Goal: Contribute content

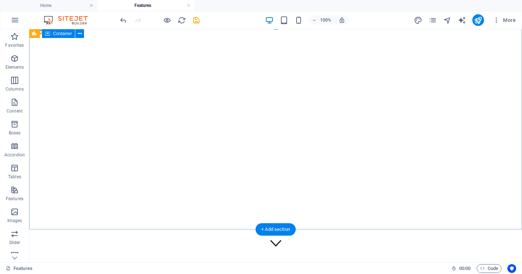
scroll to position [7, 0]
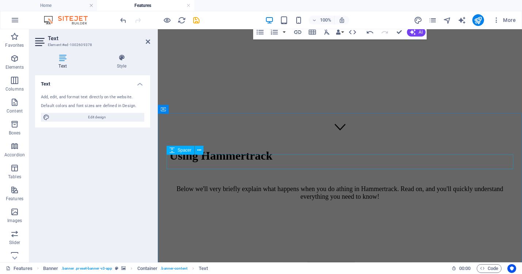
click at [315, 247] on div at bounding box center [340, 254] width 359 height 15
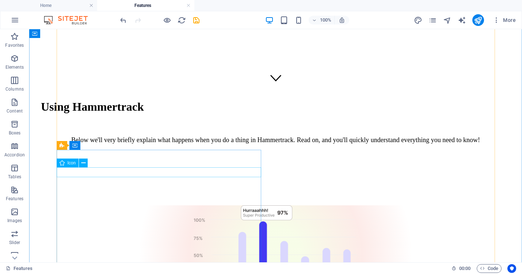
scroll to position [0, 0]
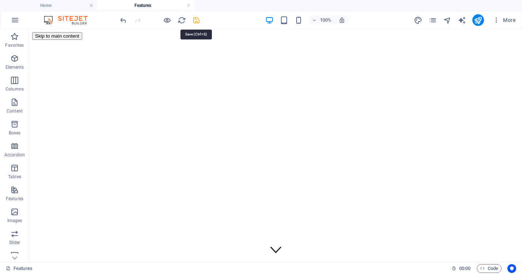
click at [196, 16] on icon "save" at bounding box center [196, 20] width 8 height 8
click at [434, 19] on icon "pages" at bounding box center [433, 20] width 8 height 8
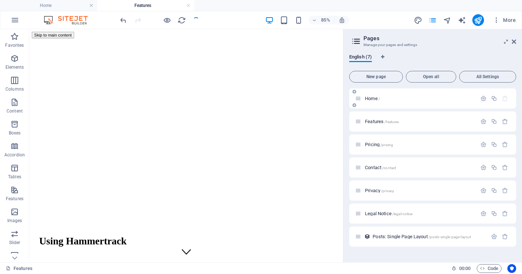
click at [383, 99] on p "Home /" at bounding box center [420, 98] width 110 height 5
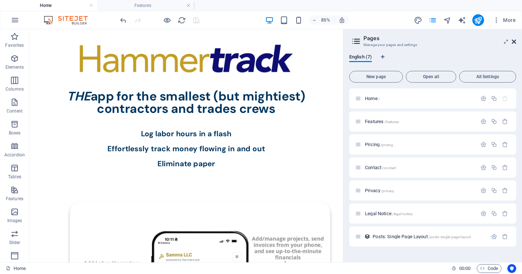
click at [515, 39] on icon at bounding box center [514, 42] width 4 height 6
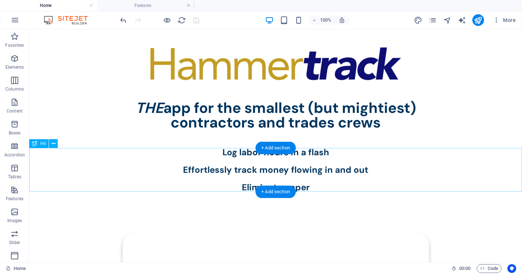
click at [238, 170] on div "Log labor hours in a flash Effortlessly track money flowing in and out Eliminat…" at bounding box center [275, 170] width 493 height 44
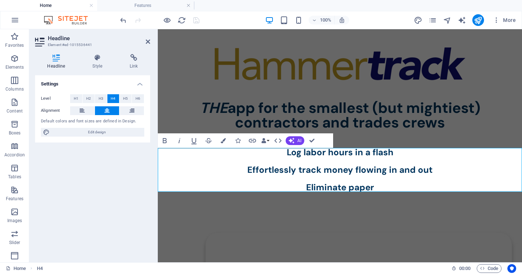
click at [257, 169] on h4 "Log labor hours in a flash Effortlessly track money flowing in and out Eliminat…" at bounding box center [340, 170] width 364 height 44
click at [304, 171] on h4 "Log labor hours in a flash Effortlessly track money flowing in and out Eliminat…" at bounding box center [340, 170] width 364 height 44
click at [412, 171] on h4 "Log labor hours in a flash Track money flowing in and out Eliminate paper" at bounding box center [340, 170] width 364 height 44
click at [381, 186] on h4 "Log labor hours in a flash Track money flowing in and out in seconds Eliminate …" at bounding box center [340, 170] width 364 height 44
click at [344, 188] on h4 "Log labor hours in a flash Track money flowing in and out in seconds Eliminate …" at bounding box center [340, 170] width 364 height 44
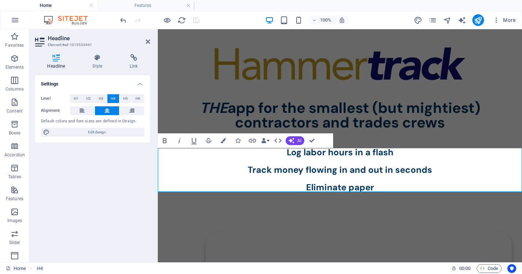
click at [389, 188] on h4 "Log labor hours in a flash Track money flowing in and out in seconds Eliminate …" at bounding box center [340, 170] width 364 height 44
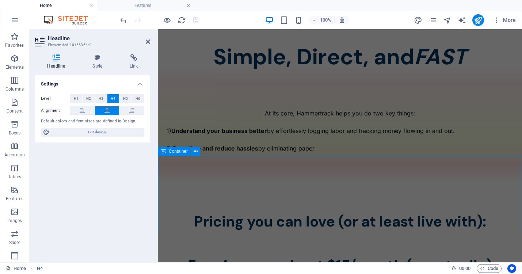
scroll to position [544, 0]
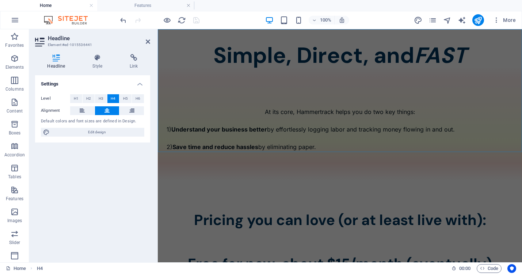
click at [356, 145] on div "At its core, Hammertrack helps you do two key things: 1) Understand your busine…" at bounding box center [340, 124] width 364 height 114
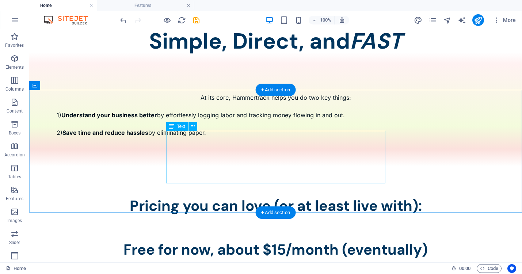
scroll to position [509, 0]
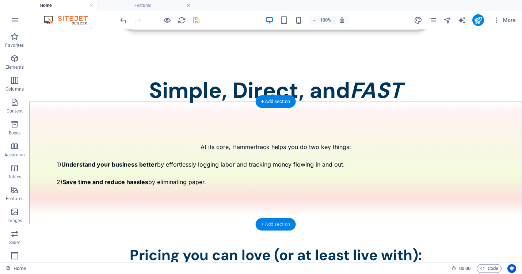
click at [277, 225] on div "+ Add section" at bounding box center [275, 224] width 41 height 12
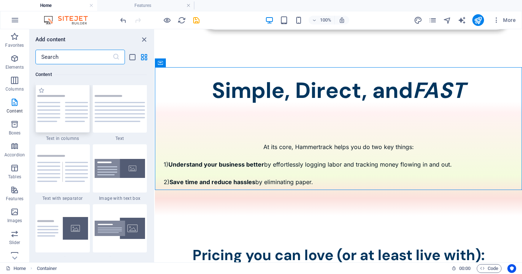
scroll to position [1279, 0]
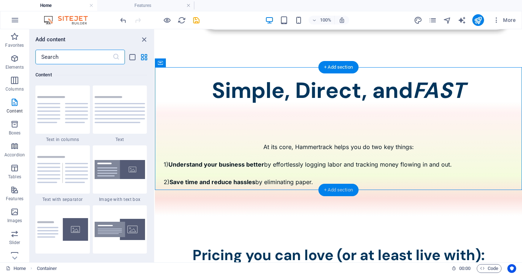
click at [331, 192] on div "+ Add section" at bounding box center [338, 190] width 41 height 12
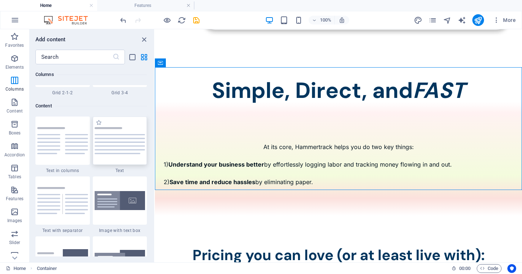
scroll to position [1247, 0]
click at [129, 140] on img at bounding box center [120, 141] width 51 height 27
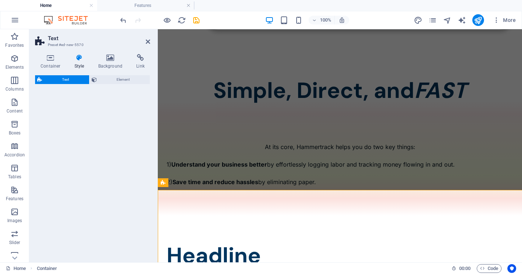
select select "preset-text-v2-default"
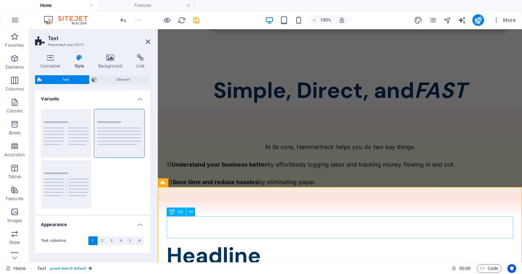
click at [231, 245] on div "Headline" at bounding box center [340, 256] width 347 height 22
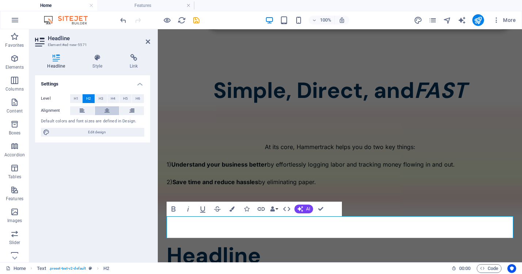
click at [103, 113] on button at bounding box center [107, 110] width 24 height 9
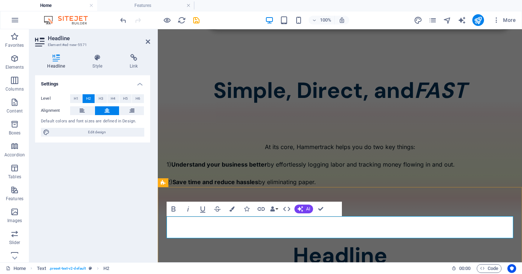
click at [387, 245] on h2 "Headline" at bounding box center [340, 256] width 347 height 22
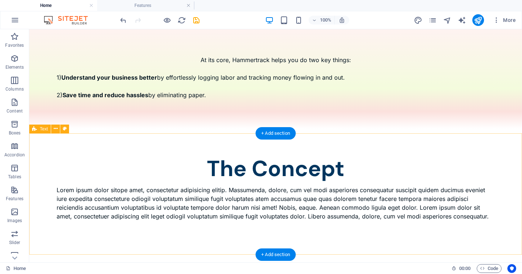
scroll to position [600, 0]
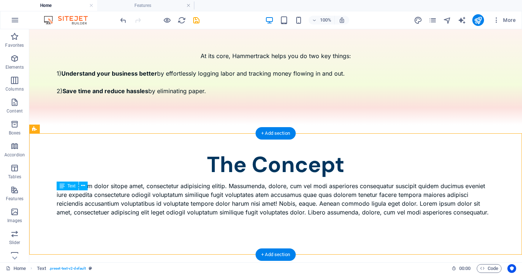
drag, startPoint x: 476, startPoint y: 221, endPoint x: 154, endPoint y: 220, distance: 322.7
click at [154, 217] on div "Lorem ipsum dolor sitope amet, consectetur adipisicing elitip. Massumenda, dolo…" at bounding box center [276, 199] width 439 height 35
click at [204, 215] on div "Lorem ipsum dolor sitope amet, consectetur adipisicing elitip. Massumenda, dolo…" at bounding box center [276, 199] width 439 height 35
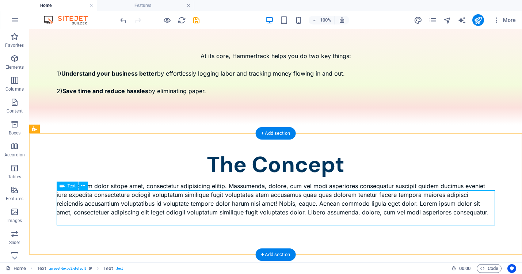
click at [473, 217] on div "Lorem ipsum dolor sitope amet, consectetur adipisicing elitip. Massumenda, dolo…" at bounding box center [276, 199] width 439 height 35
click at [468, 217] on div "Lorem ipsum dolor sitope amet, consectetur adipisicing elitip. Massumenda, dolo…" at bounding box center [276, 199] width 439 height 35
click at [358, 215] on div "Lorem ipsum dolor sitope amet, consectetur adipisicing elitip. Massumenda, dolo…" at bounding box center [276, 199] width 439 height 35
click at [230, 215] on p "Lorem ipsum dolor sitope amet, consectetur adipisicing elitip. Massumenda, dolo…" at bounding box center [276, 199] width 439 height 35
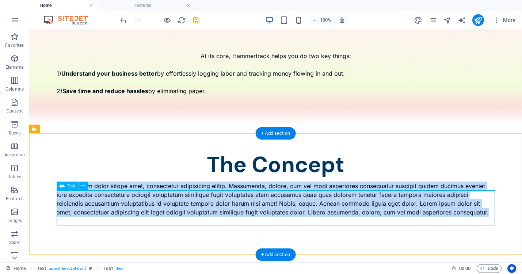
scroll to position [563, 0]
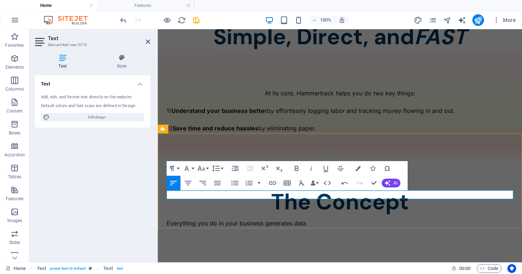
click at [295, 219] on p "Everything you do in your business generates data" at bounding box center [340, 223] width 347 height 9
click at [389, 219] on p "Everything you do in your business generates some sort of financial data" at bounding box center [340, 223] width 347 height 9
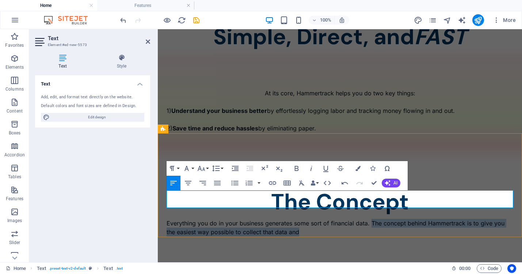
drag, startPoint x: 373, startPoint y: 194, endPoint x: 377, endPoint y: 202, distance: 8.7
click at [377, 219] on p "Everything you do in your business generates some sort of financial data. The c…" at bounding box center [340, 228] width 347 height 18
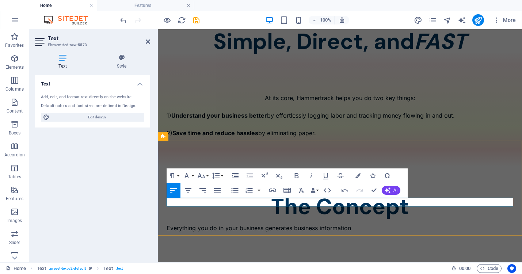
scroll to position [555, 0]
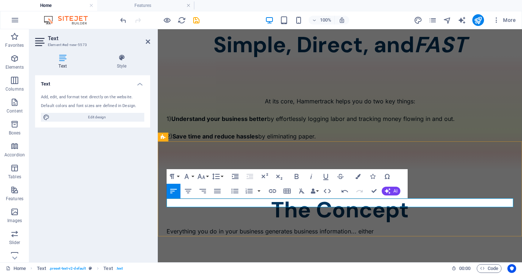
click at [211, 227] on p "Everything you do in your business generates business information... either" at bounding box center [340, 231] width 347 height 9
click at [380, 227] on p "Everything you do in your business generates business information... either" at bounding box center [340, 231] width 347 height 9
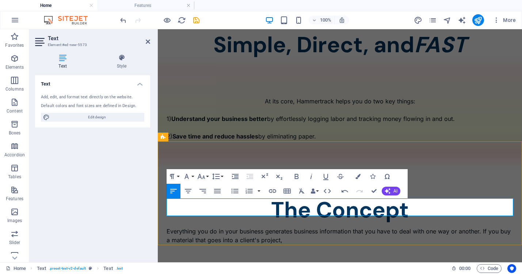
click at [353, 227] on p "Everything you do in your business generates business information that you have…" at bounding box center [340, 236] width 347 height 18
click at [396, 227] on p "Everything you do in your business generates business information (data) that y…" at bounding box center [340, 236] width 347 height 18
drag, startPoint x: 325, startPoint y: 212, endPoint x: 168, endPoint y: 211, distance: 157.5
click at [168, 227] on p "Everything you do in your business generates business information (data) that y…" at bounding box center [340, 236] width 347 height 18
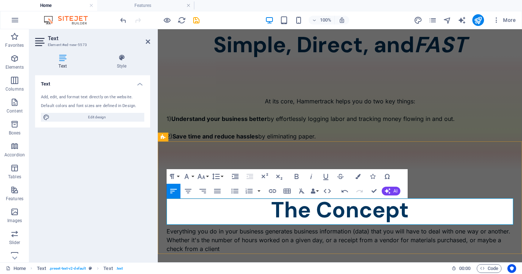
click at [225, 227] on p "Everything you do in your business generates business information (data) that y…" at bounding box center [340, 240] width 347 height 26
click at [277, 227] on p "Everything you do in your business generates business information (data) that y…" at bounding box center [340, 240] width 347 height 26
click at [378, 227] on p "Everything you do in your business generates business information (data) that y…" at bounding box center [340, 240] width 347 height 26
click at [362, 227] on p "Everything you do in your business generates business information (data) that y…" at bounding box center [340, 240] width 347 height 26
click at [377, 227] on p "Everything you do in your business generates business information (data) that y…" at bounding box center [340, 240] width 347 height 26
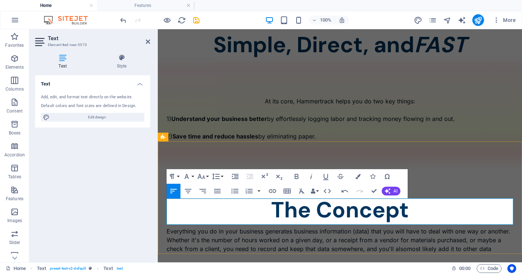
click at [438, 227] on p "Everything you do in your business generates business information (data) that y…" at bounding box center [340, 240] width 347 height 26
click at [512, 227] on p "Everything you do in your business generates business information (data) that y…" at bounding box center [340, 240] width 347 height 26
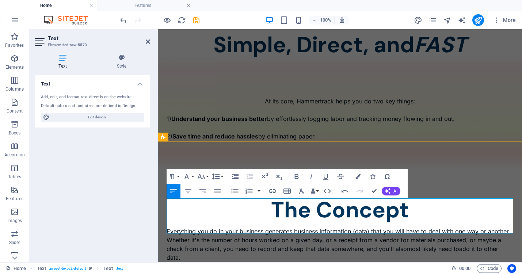
click at [473, 227] on p "Everything you do in your business generates business information (data) that y…" at bounding box center [340, 244] width 347 height 35
drag, startPoint x: 183, startPoint y: 228, endPoint x: 461, endPoint y: 222, distance: 278.2
click at [461, 227] on p "Everything you do in your business generates business information (data) that y…" at bounding box center [340, 244] width 347 height 35
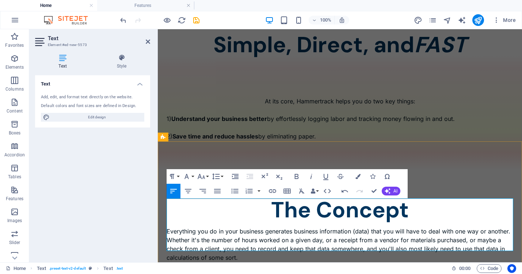
click at [246, 227] on p "Everything you do in your business generates business information (data) that y…" at bounding box center [340, 253] width 347 height 53
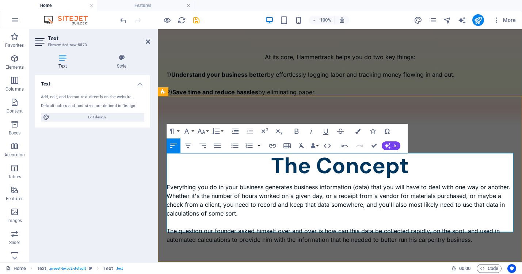
scroll to position [600, 0]
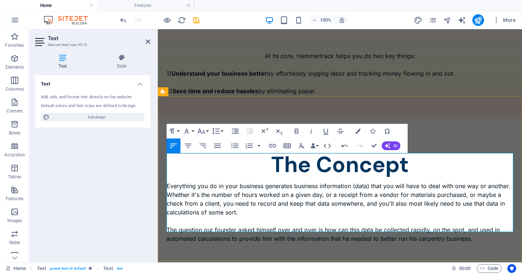
click at [491, 201] on p "Everything you do in your business generates business information (data) that y…" at bounding box center [340, 221] width 347 height 79
click at [482, 211] on p "Everything you do in your business generates business information (data) that y…" at bounding box center [340, 221] width 347 height 79
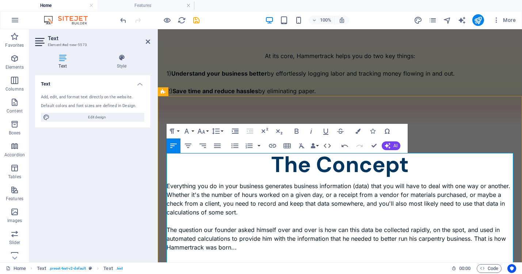
click at [378, 236] on p "Everything you do in your business generates business information (data) that y…" at bounding box center [340, 239] width 347 height 114
